Goal: Find specific page/section: Find specific page/section

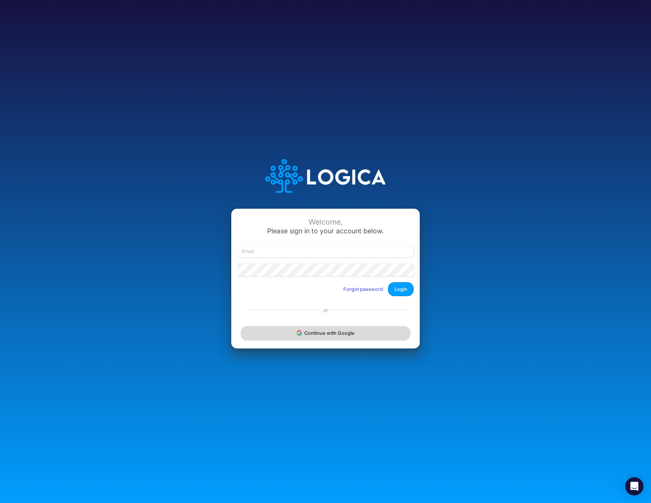
click at [323, 337] on button "Continue with Google" at bounding box center [326, 333] width 170 height 14
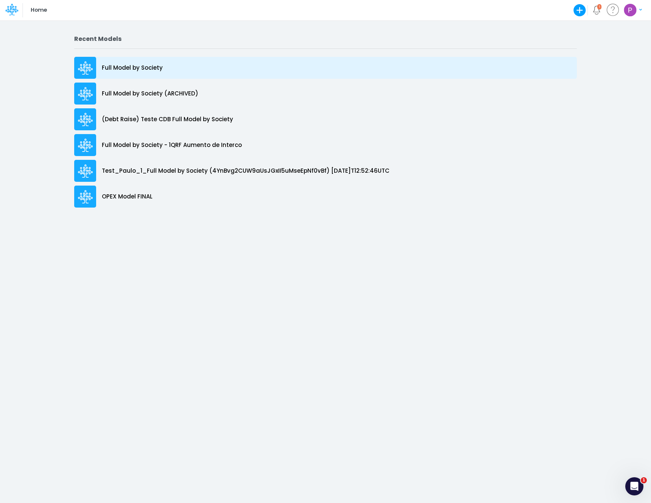
click at [144, 64] on p "Full Model by Society" at bounding box center [132, 68] width 61 height 9
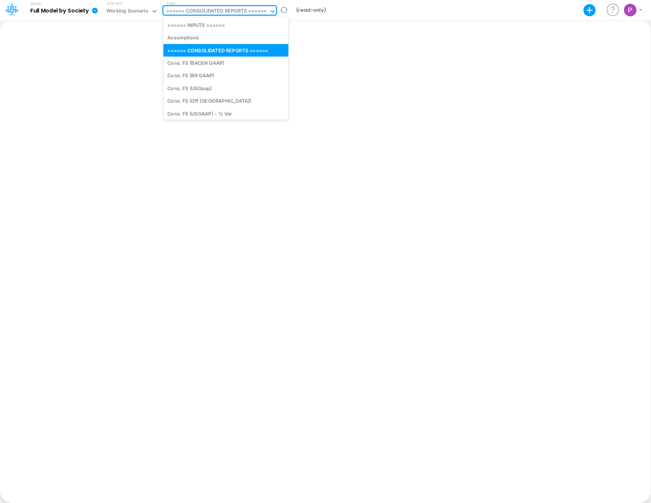
click at [239, 8] on div "====== CONSOLIDATED REPORTS ======" at bounding box center [216, 11] width 101 height 9
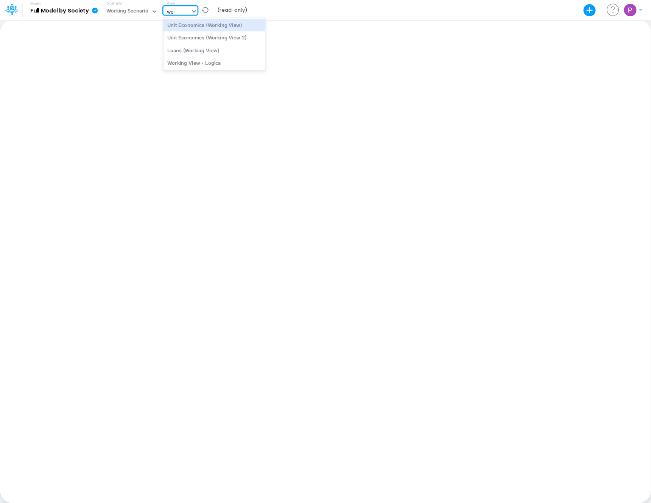
type input "work"
click at [228, 46] on div "Loans (Working View)" at bounding box center [215, 50] width 102 height 12
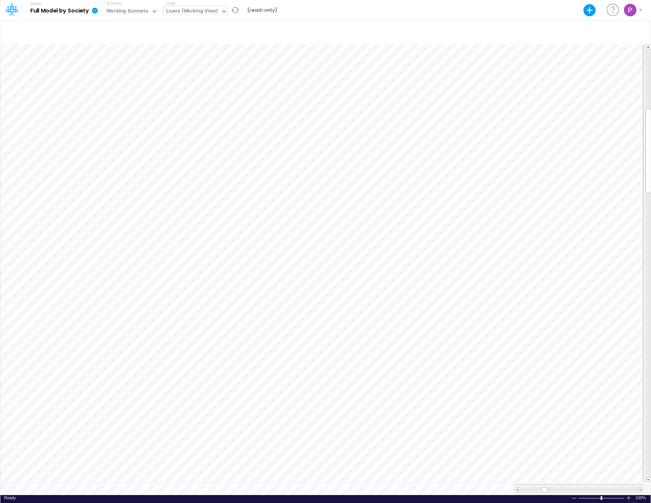
scroll to position [3, 0]
